Goal: Information Seeking & Learning: Learn about a topic

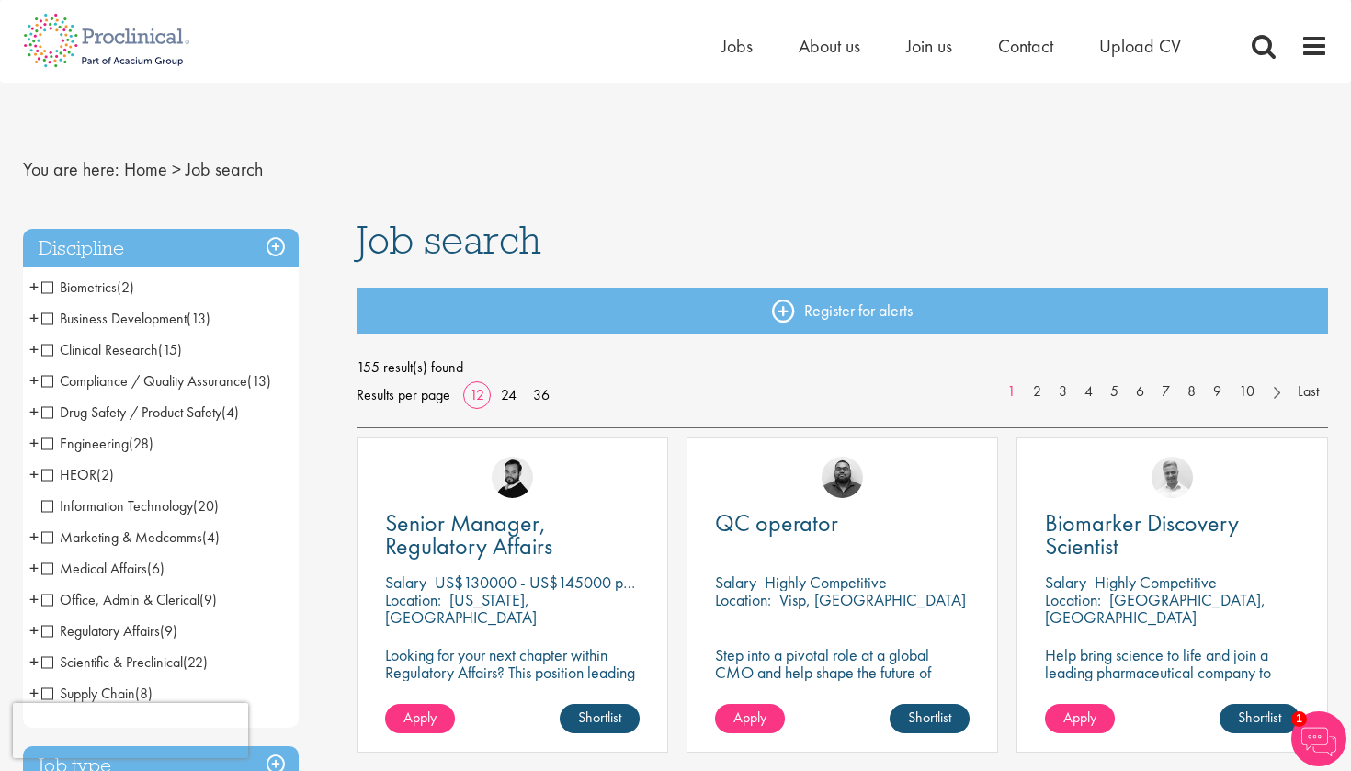
scroll to position [5, 0]
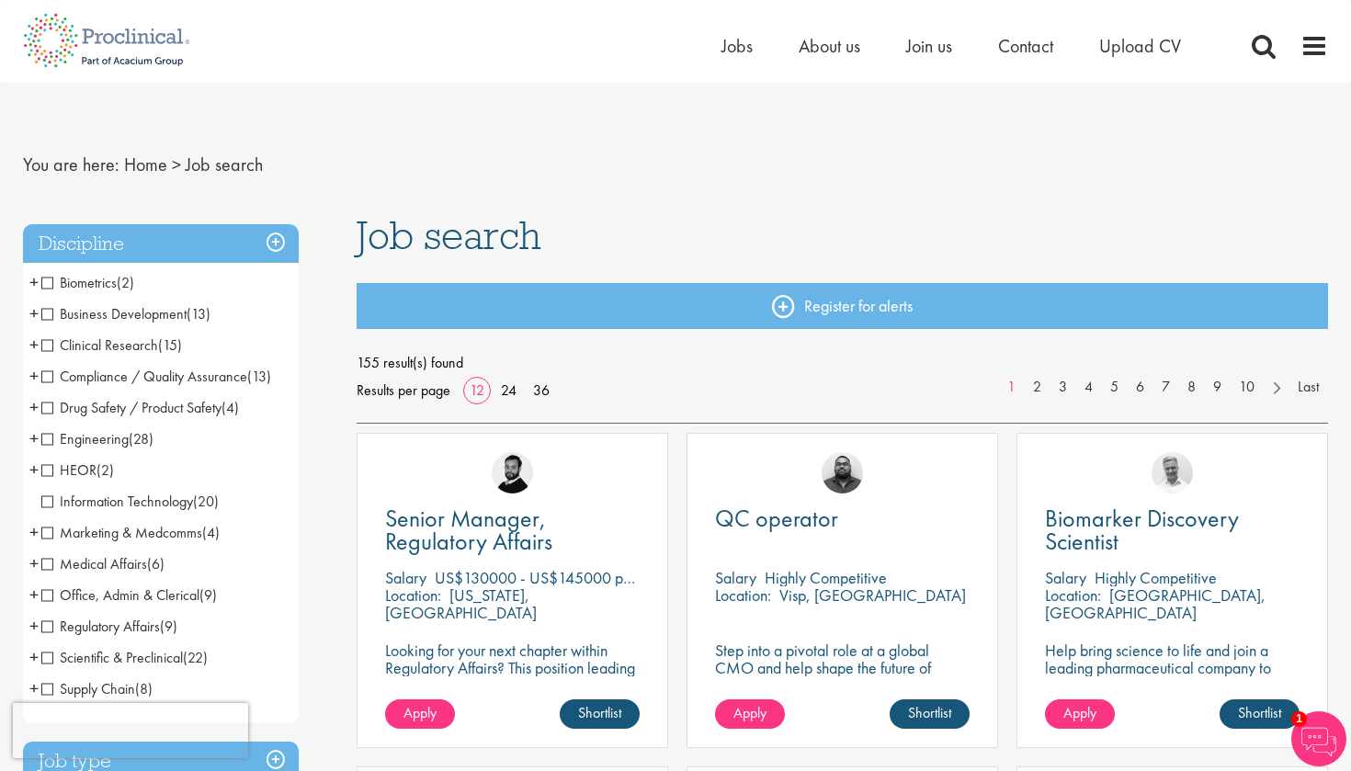
click at [51, 284] on span "Biometrics" at bounding box center [78, 282] width 75 height 19
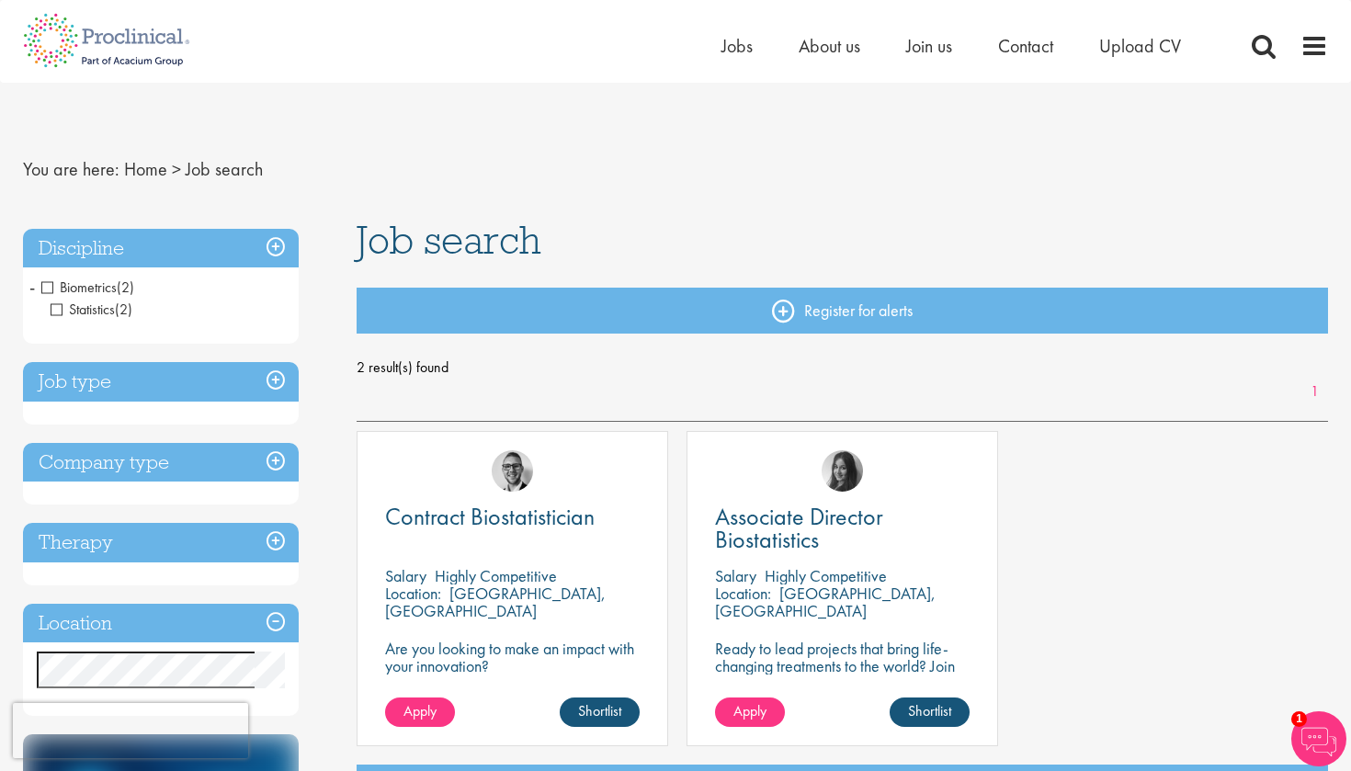
click at [48, 288] on span "Biometrics" at bounding box center [78, 287] width 75 height 19
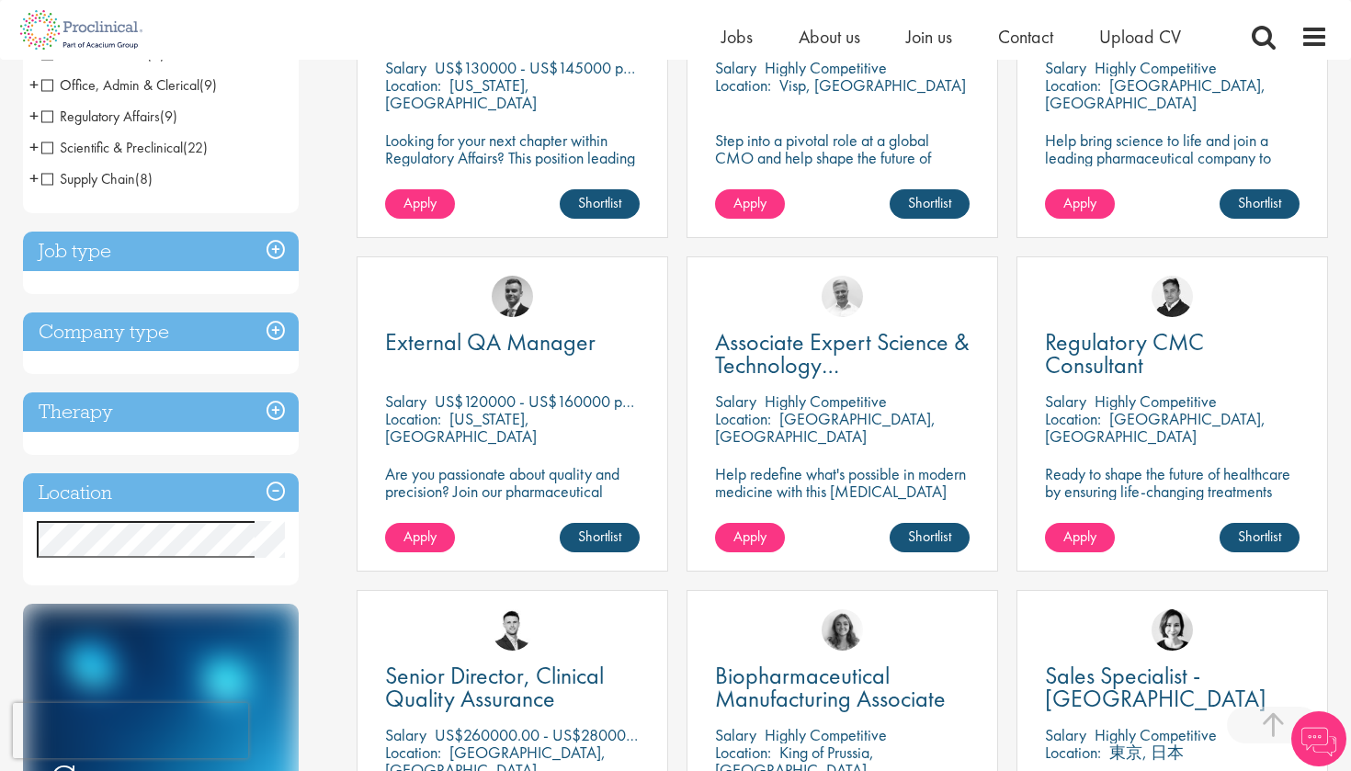
scroll to position [609, 0]
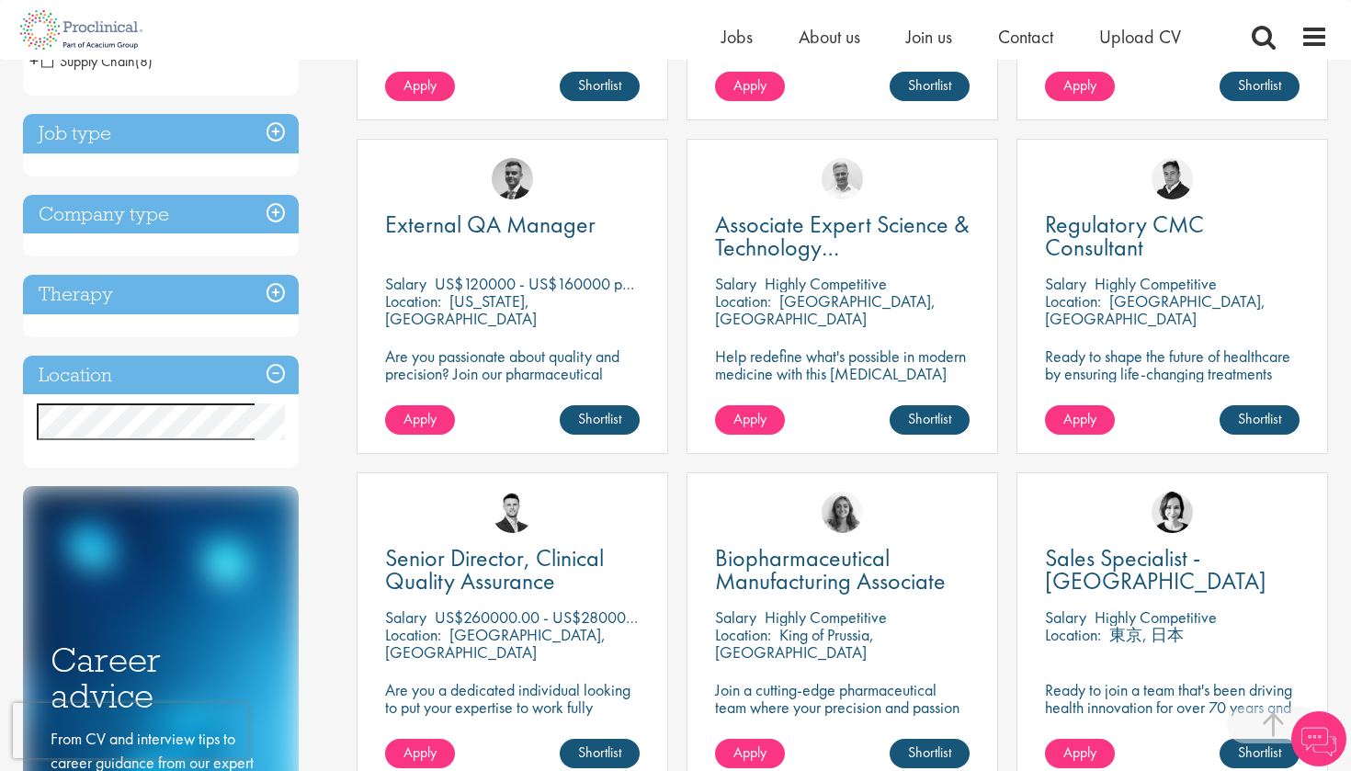
click at [273, 135] on h3 "Job type" at bounding box center [161, 134] width 276 height 40
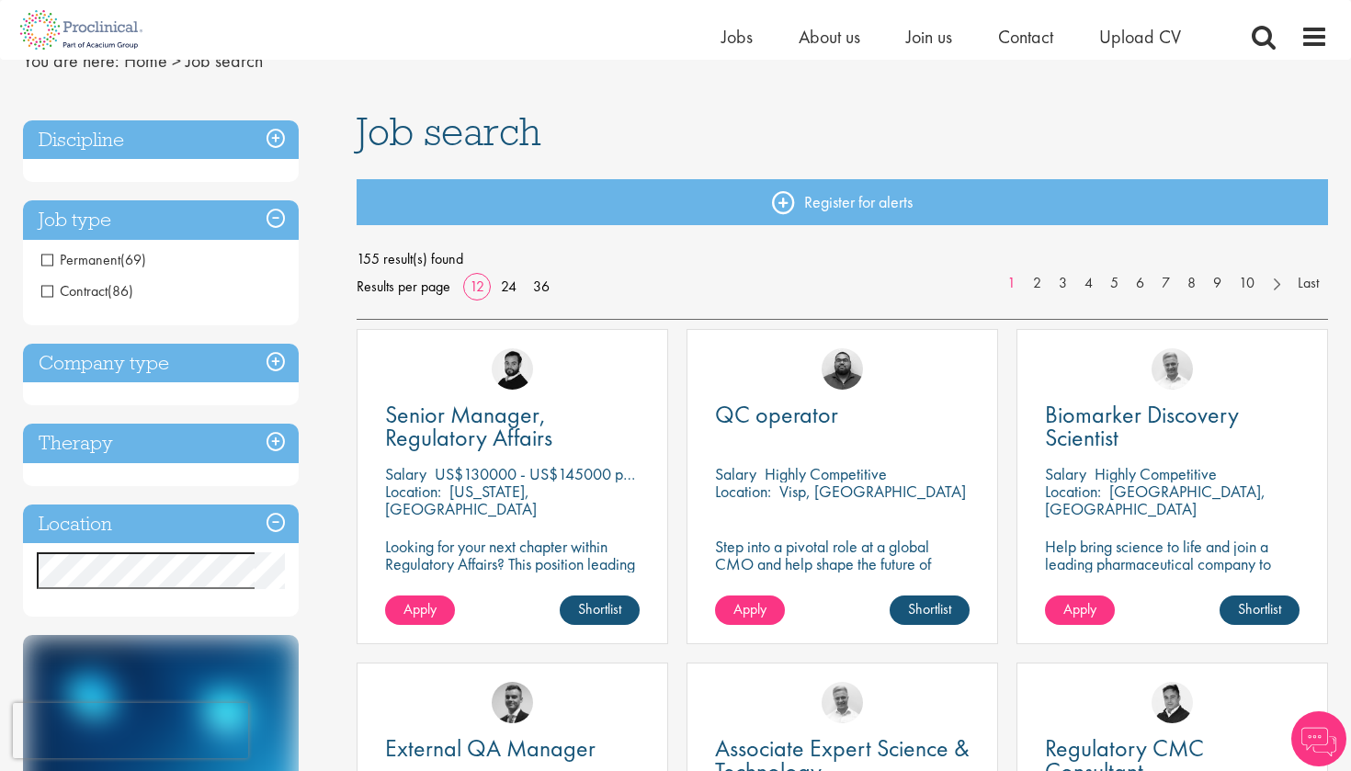
scroll to position [51, 0]
